Goal: Find specific page/section: Find specific page/section

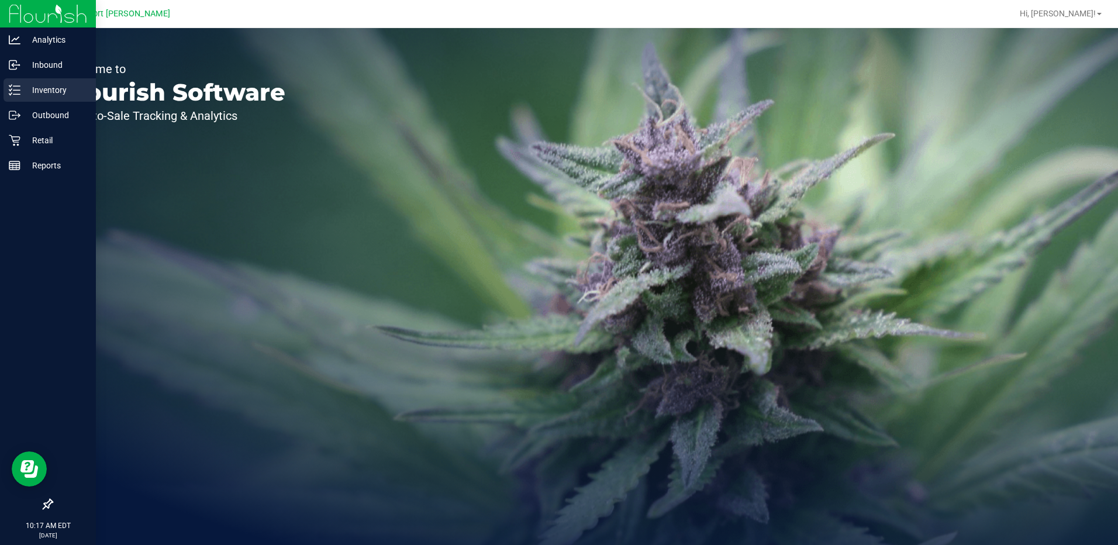
click at [46, 86] on p "Inventory" at bounding box center [55, 90] width 70 height 14
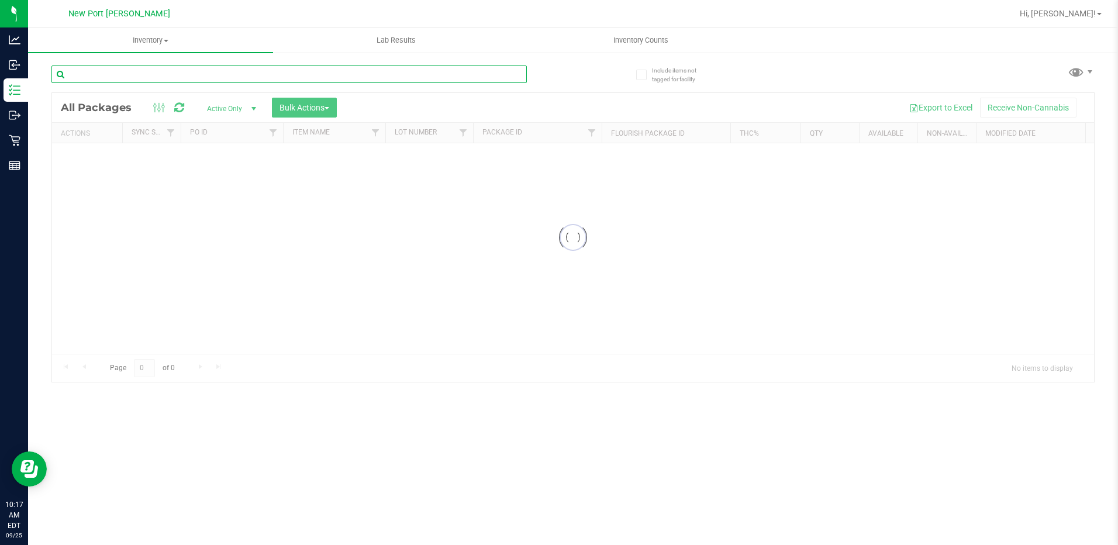
click at [99, 72] on input "text" at bounding box center [289, 75] width 476 height 18
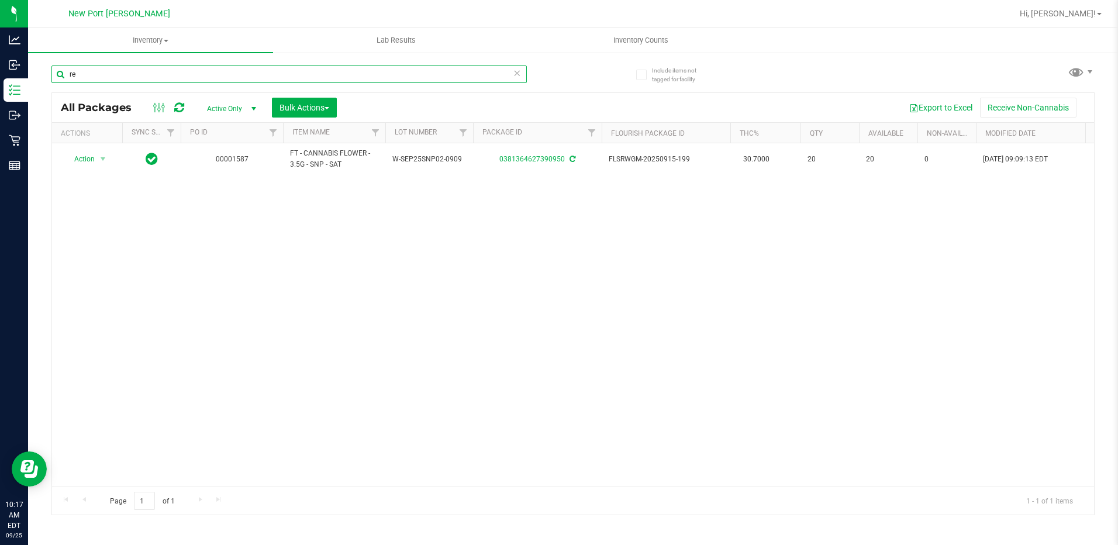
type input "r"
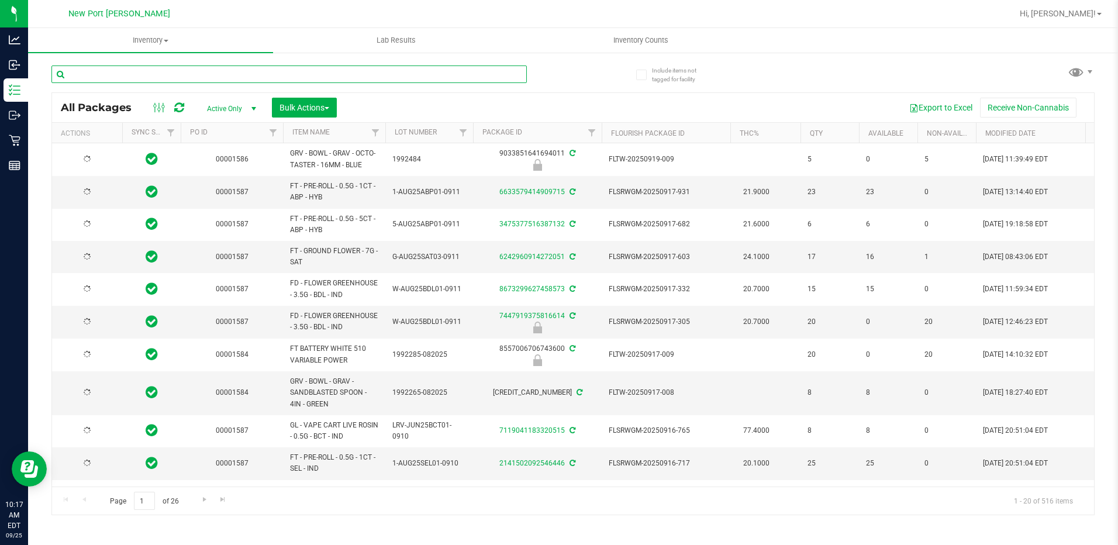
type input "[DATE]"
